Goal: Task Accomplishment & Management: Complete application form

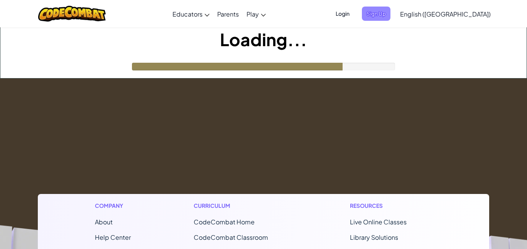
click at [390, 15] on span "Sign Up" at bounding box center [376, 14] width 29 height 14
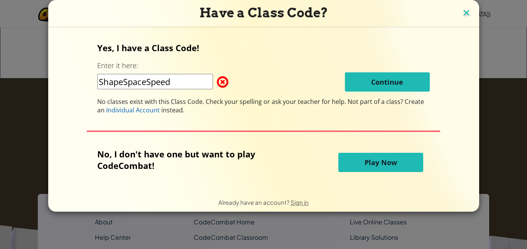
click at [461, 16] on img at bounding box center [466, 14] width 10 height 12
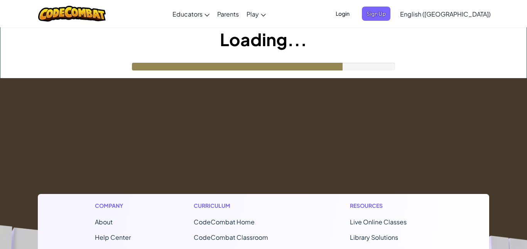
click at [354, 17] on span "Login" at bounding box center [342, 14] width 23 height 14
